Goal: Navigation & Orientation: Find specific page/section

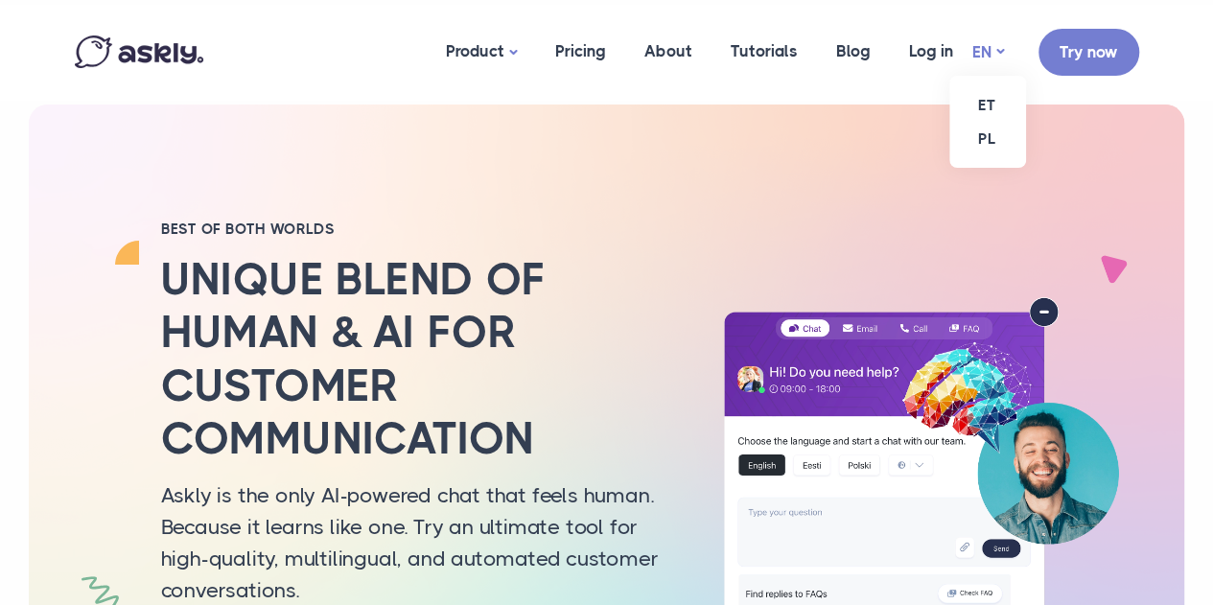
click at [977, 50] on link "EN" at bounding box center [988, 52] width 32 height 28
click at [979, 110] on link "ET" at bounding box center [987, 105] width 77 height 34
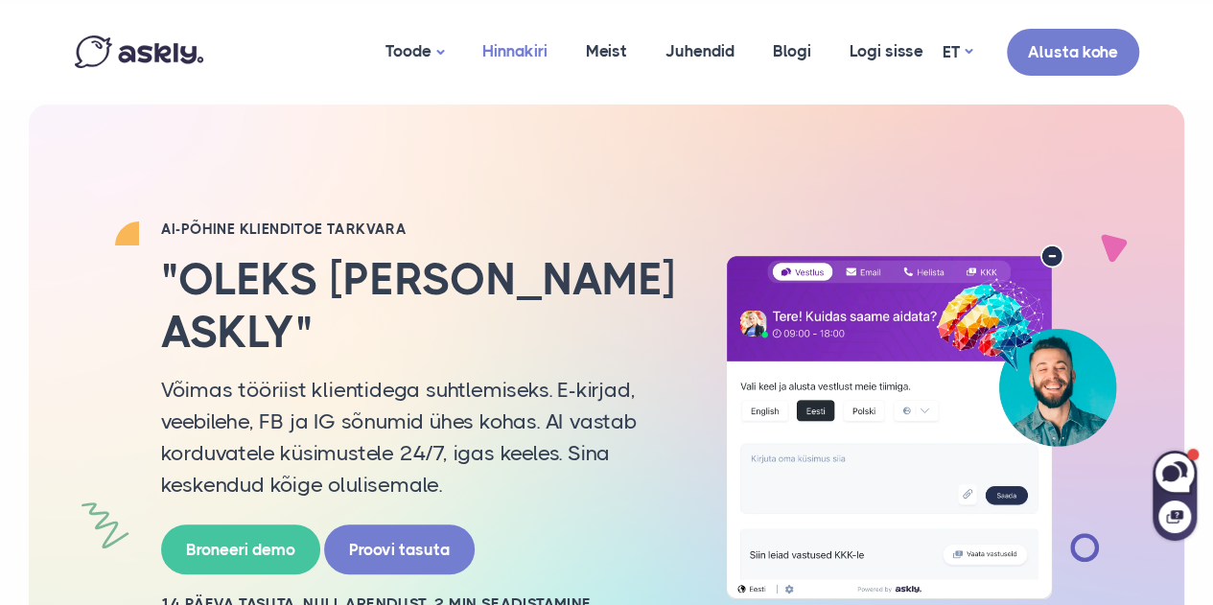
click at [515, 57] on link "Hinnakiri" at bounding box center [515, 51] width 104 height 93
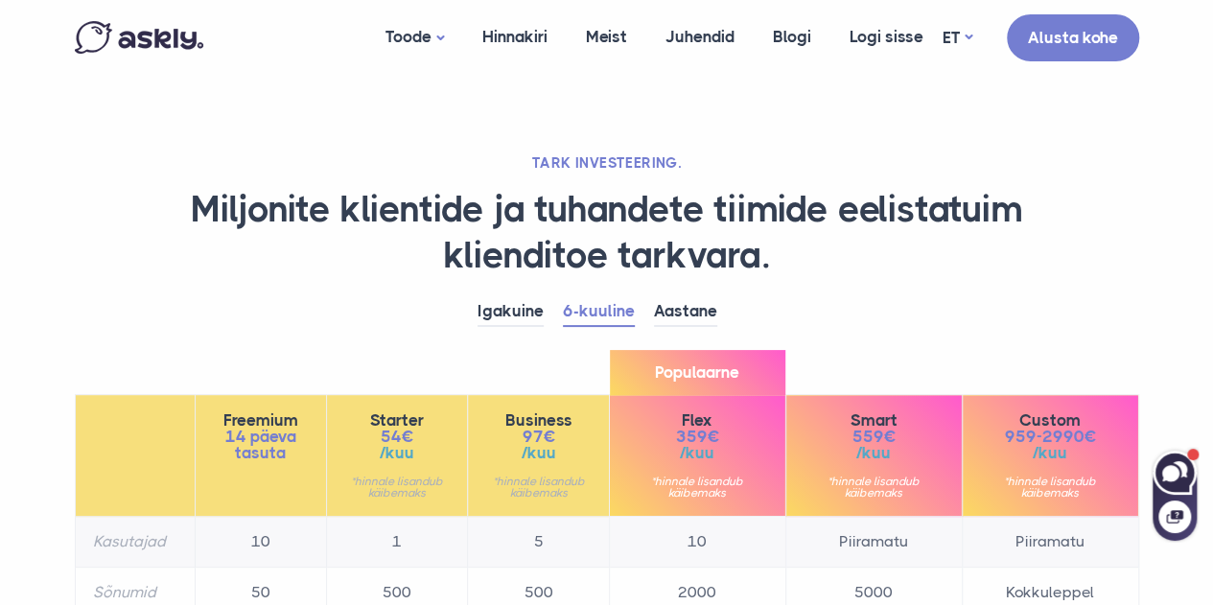
click at [1169, 474] on icon at bounding box center [1170, 473] width 17 height 16
select select "**"
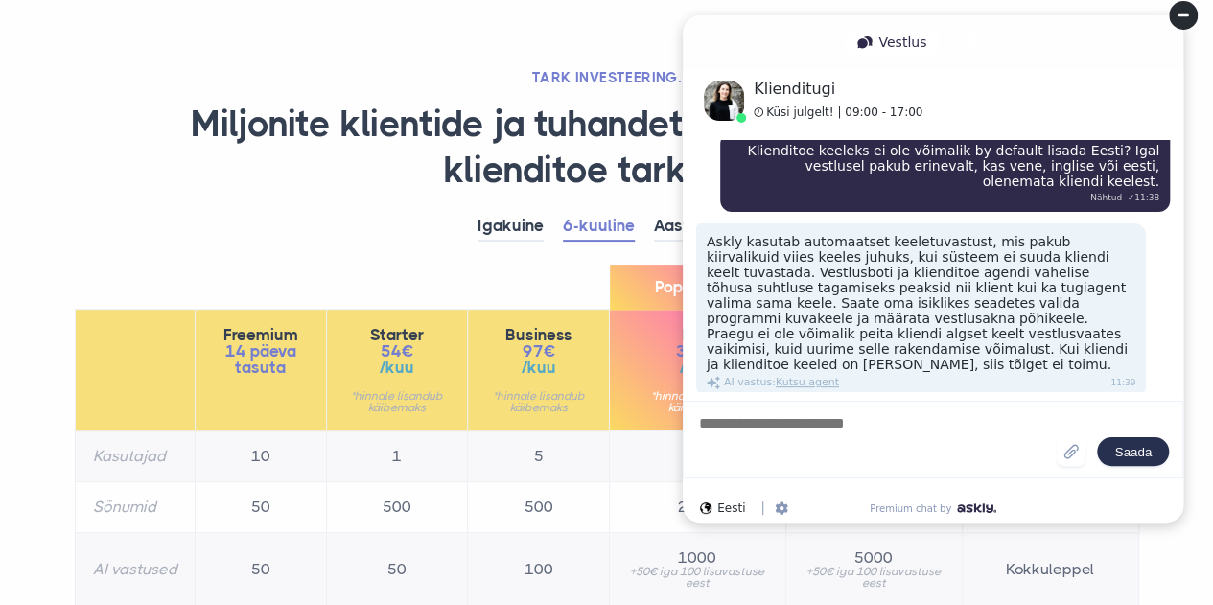
scroll to position [86, 0]
drag, startPoint x: 1179, startPoint y: 10, endPoint x: 1753, endPoint y: 56, distance: 576.3
click at [1179, 10] on circle at bounding box center [1183, 15] width 29 height 29
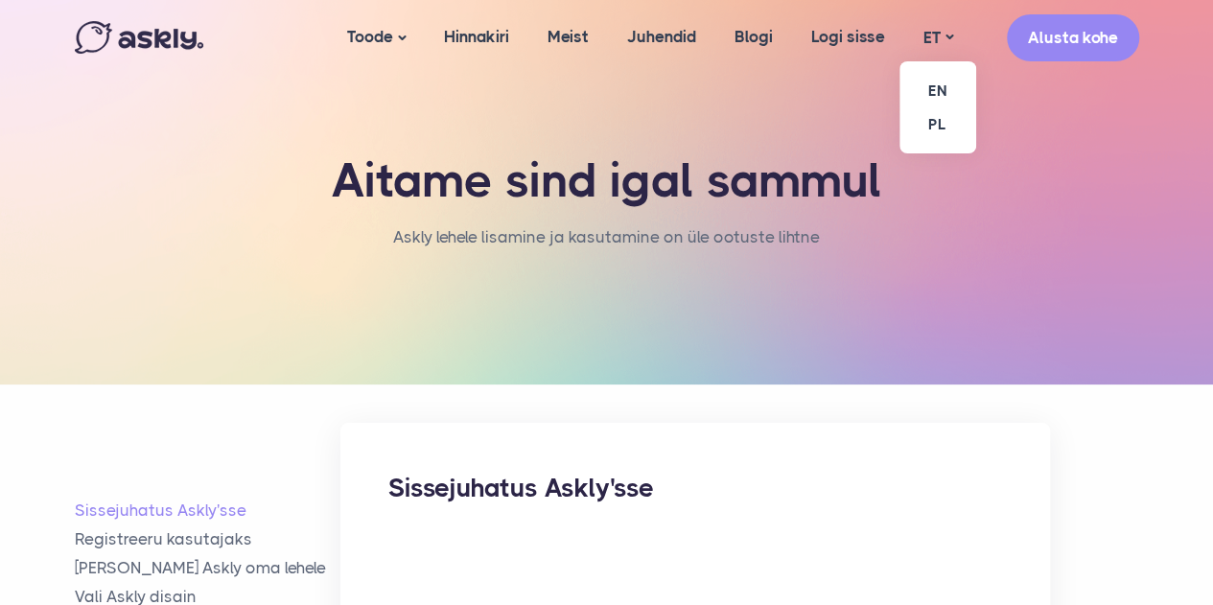
click at [928, 61] on ul "EN PL" at bounding box center [938, 107] width 77 height 92
click at [932, 89] on link "EN" at bounding box center [938, 91] width 77 height 34
